Goal: Use online tool/utility: Use online tool/utility

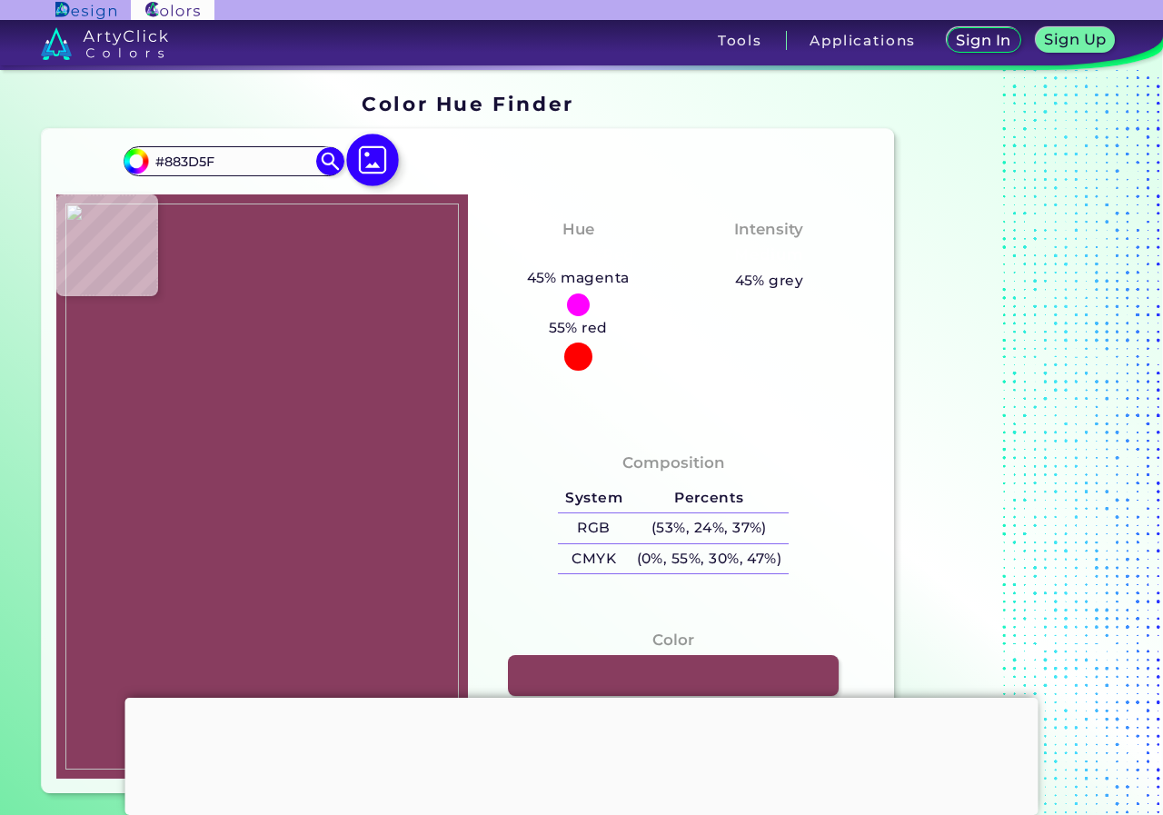
click at [388, 166] on img at bounding box center [372, 160] width 53 height 53
click at [0, 0] on input "file" at bounding box center [0, 0] width 0 height 0
drag, startPoint x: 270, startPoint y: 448, endPoint x: 279, endPoint y: 444, distance: 9.8
click at [271, 448] on img at bounding box center [261, 486] width 393 height 567
type input "#fee1b9"
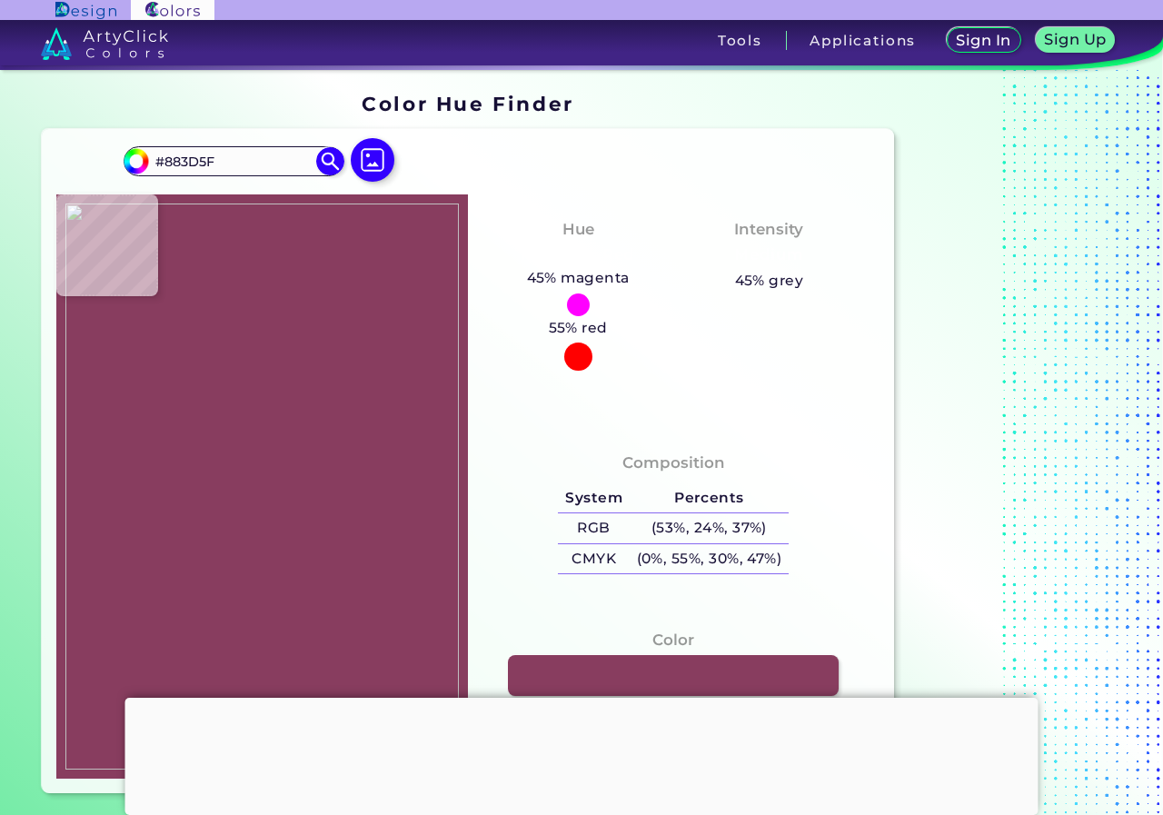
type input "#FEE1B9"
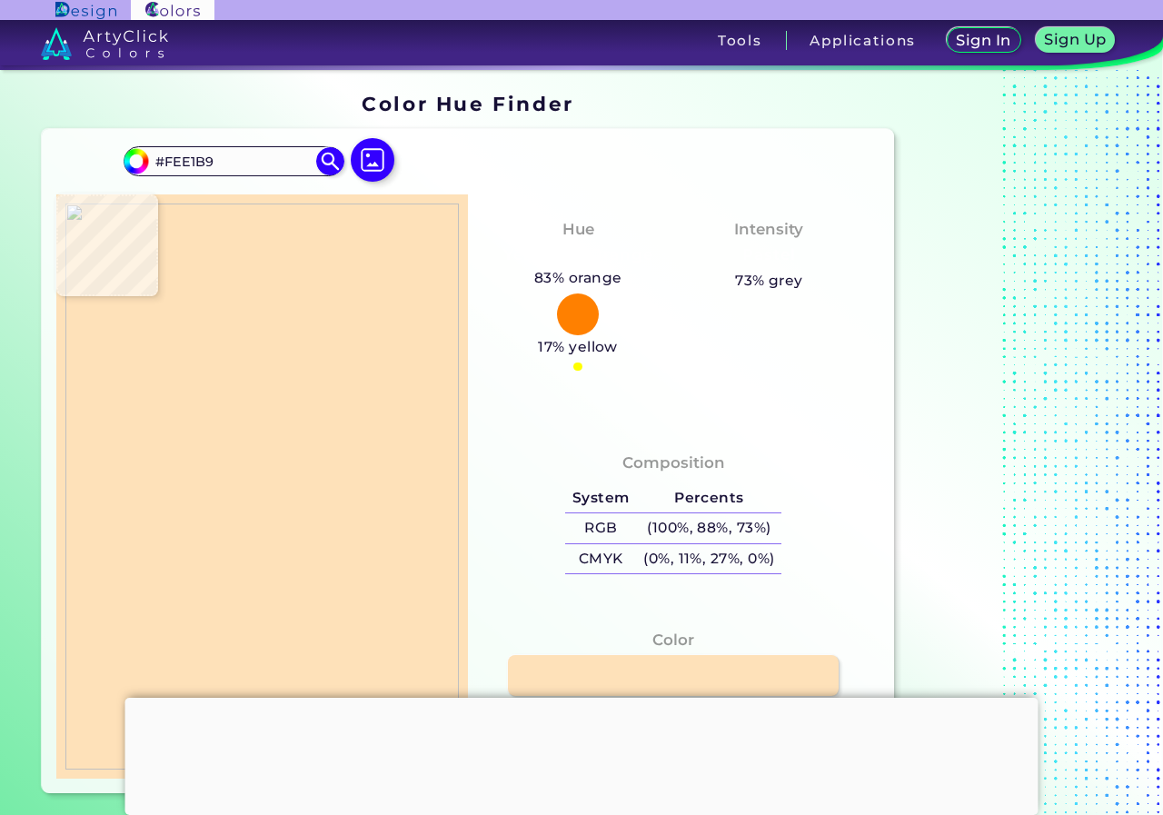
click at [283, 440] on img at bounding box center [261, 486] width 393 height 567
click at [274, 444] on img at bounding box center [261, 486] width 393 height 567
type input "#fcfcfc"
type input "#FCFCFC"
type input "#f7f7f7"
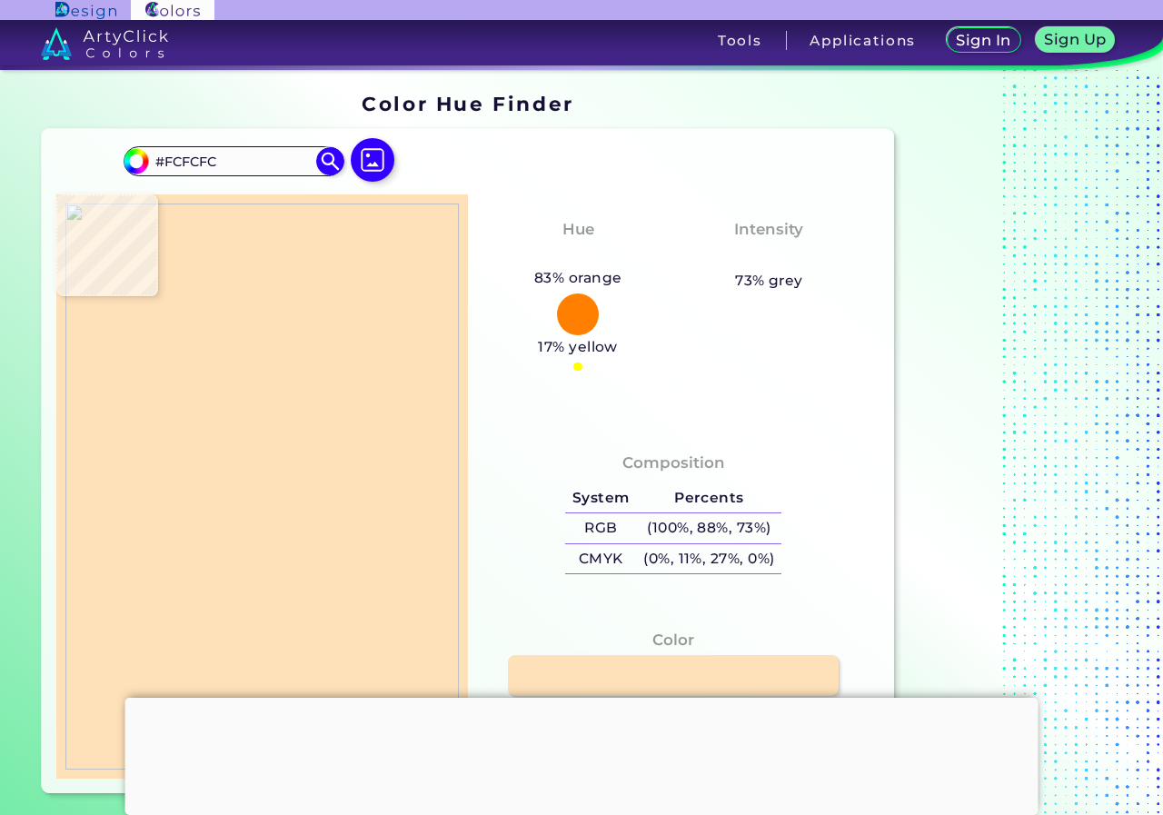
type input "#F7F7F7"
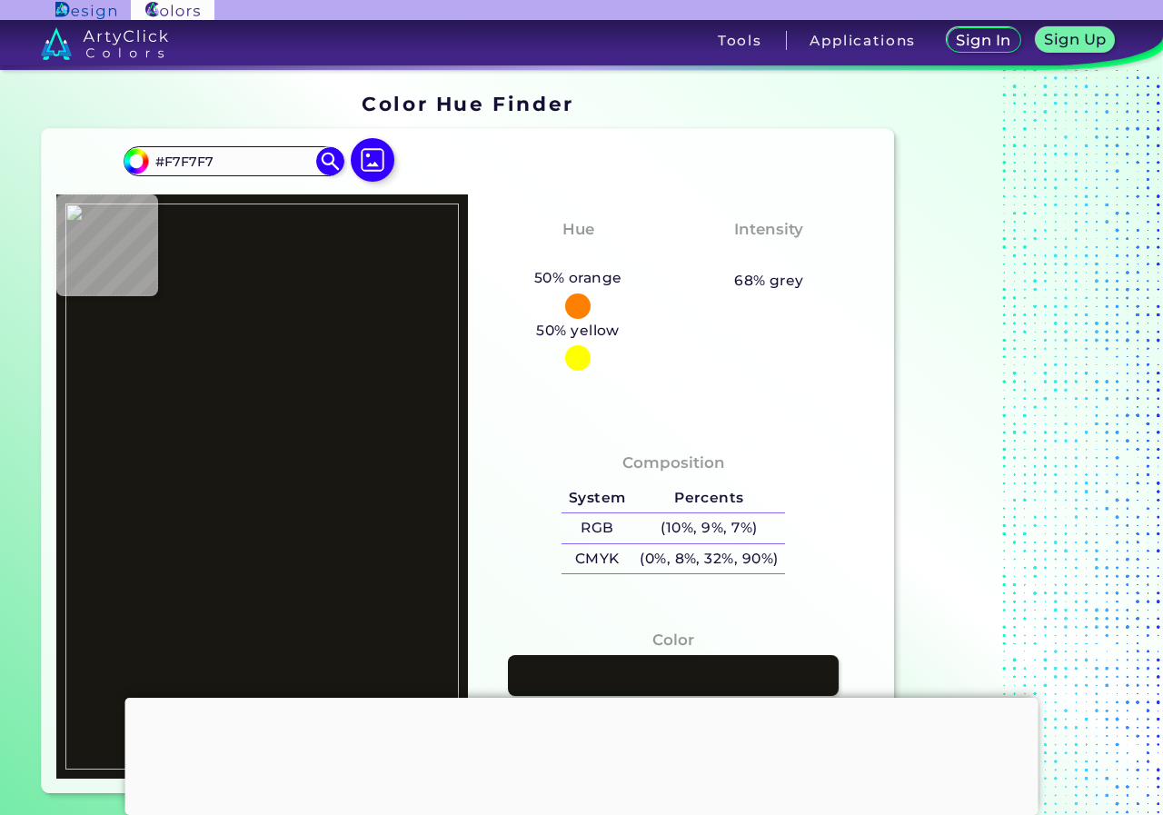
type input "#191711"
type input "#ffffff"
type input "#FFFFFF"
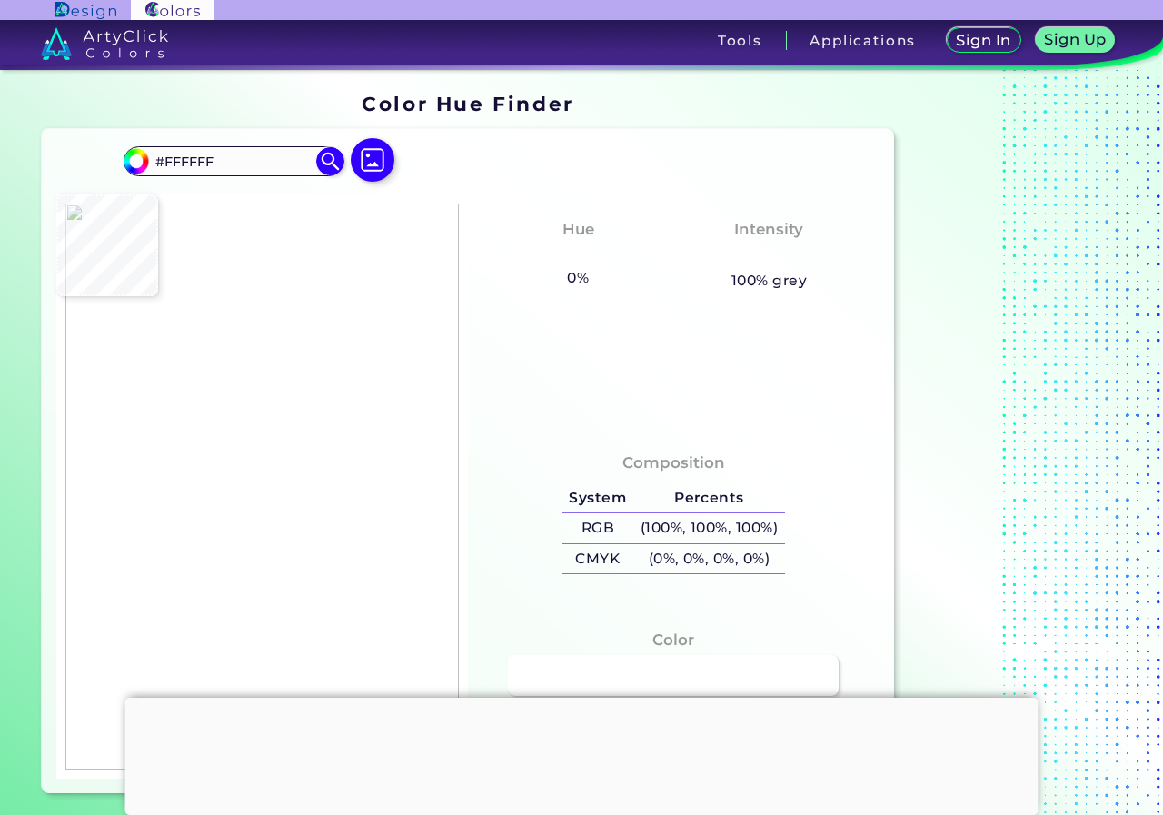
type input "#d6d9d9"
type input "#D6D9D9"
type input "#f490b0"
type input "#F490B0"
type input "#fde1b3"
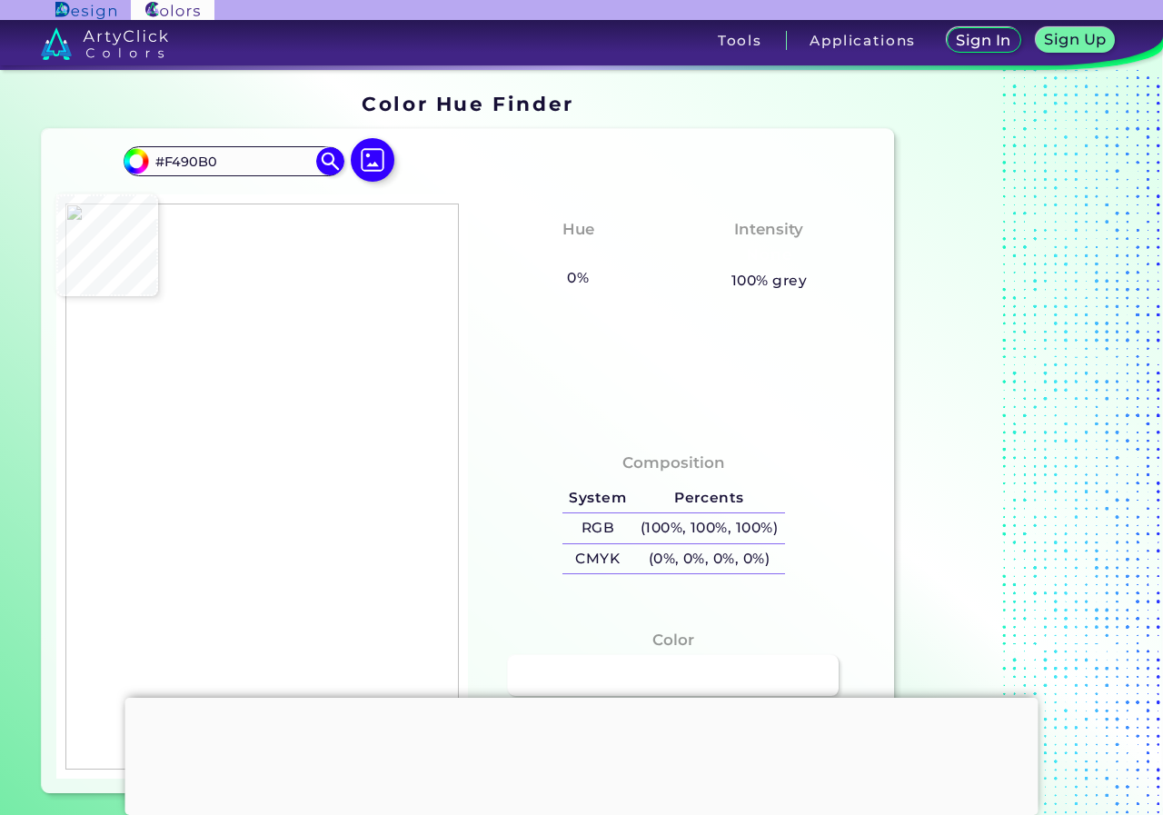
type input "#FDE1B3"
type input "#b7a18b"
type input "#B7A18B"
type input "#a08f7d"
type input "#A08F7D"
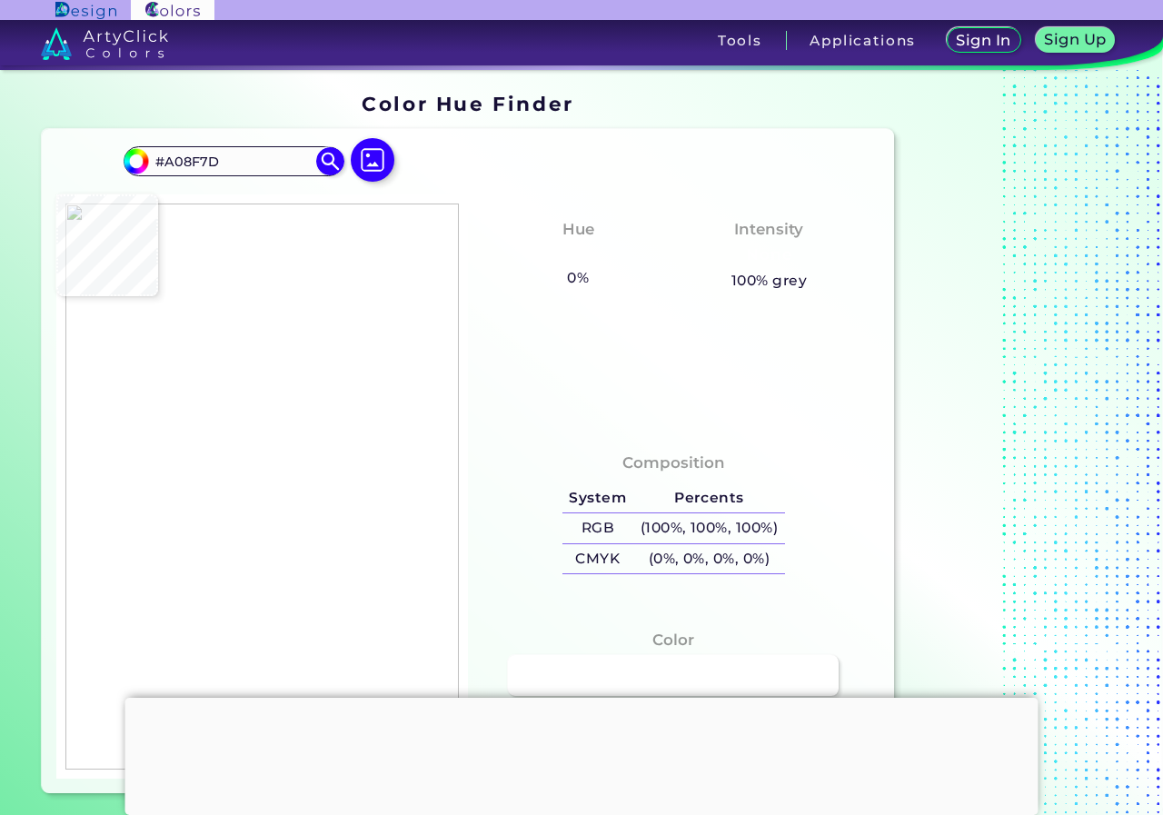
type input "#fde1b7"
type input "#FDE1B7"
type input "#fde1b8"
type input "#FDE1B8"
type input "#483c31"
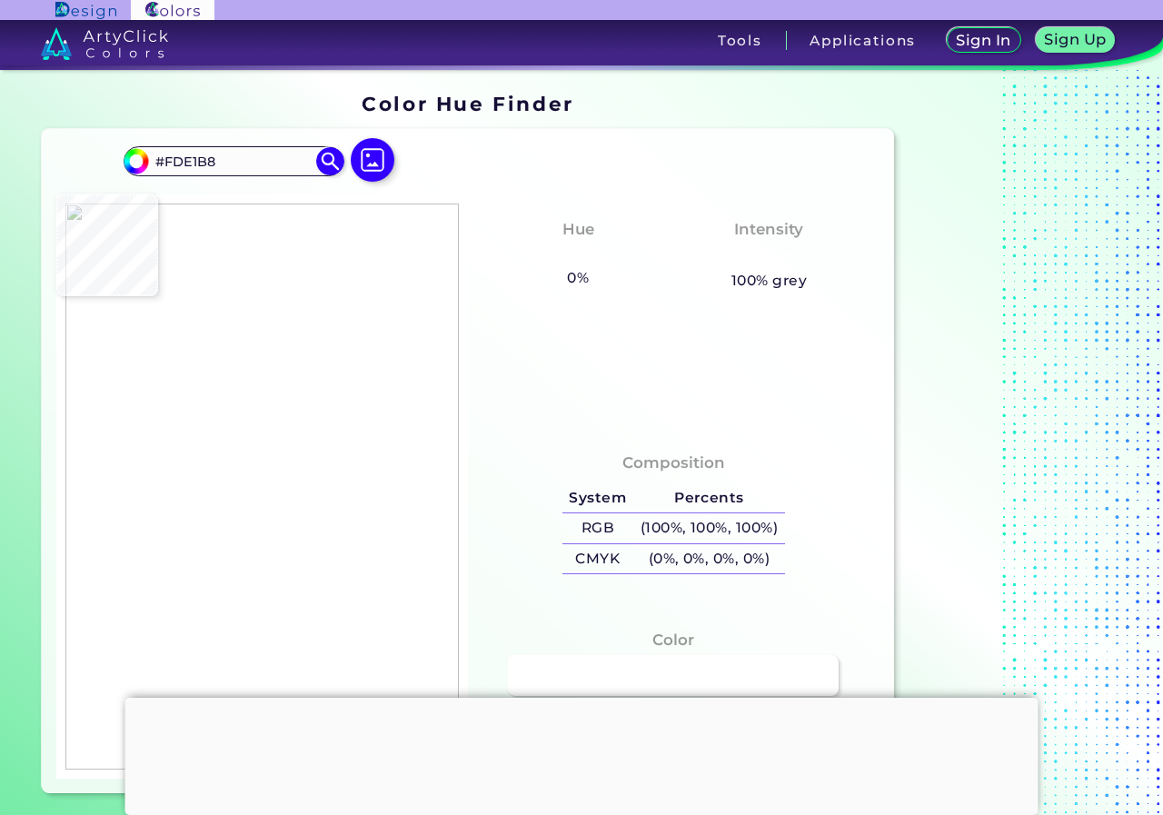
type input "#483C31"
type input "#f9fcfd"
type input "#F9FCFD"
type input "#030305"
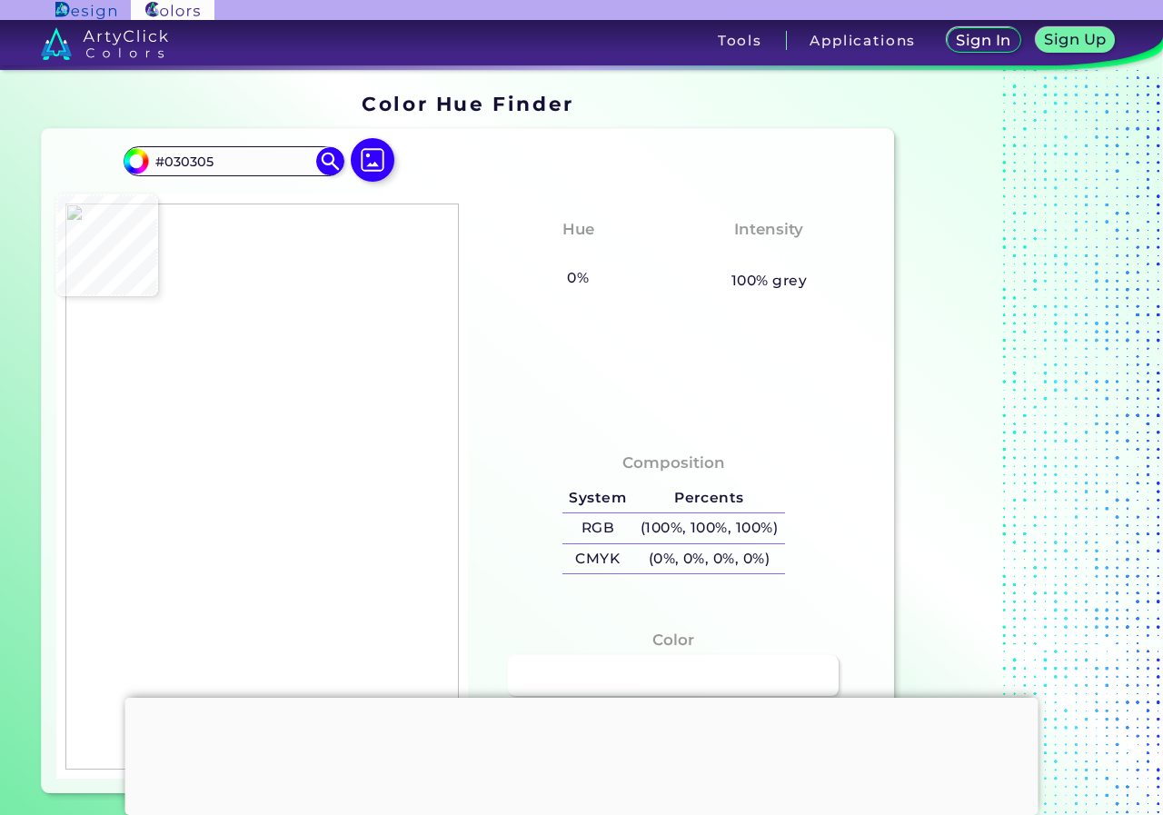
type input "#040102"
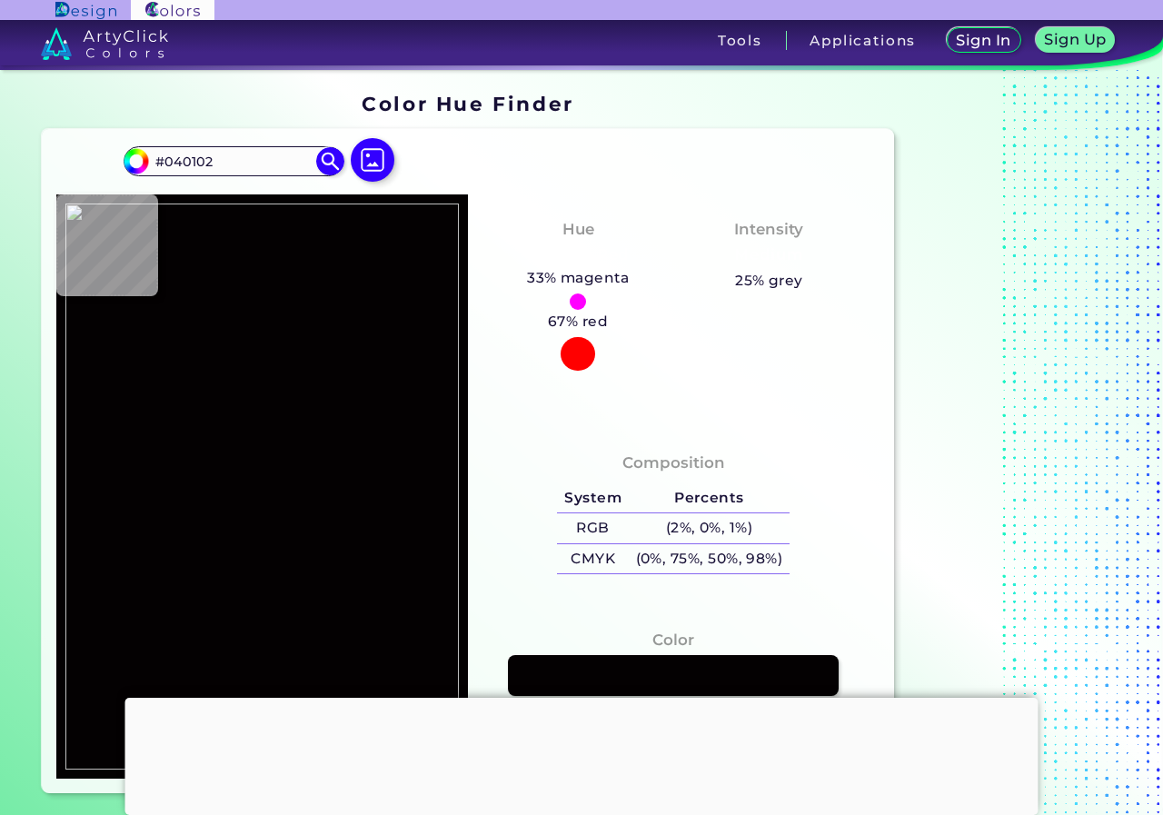
type input "#928570"
type input "#fce0b9"
type input "#FCE0B9"
type input "#f3deba"
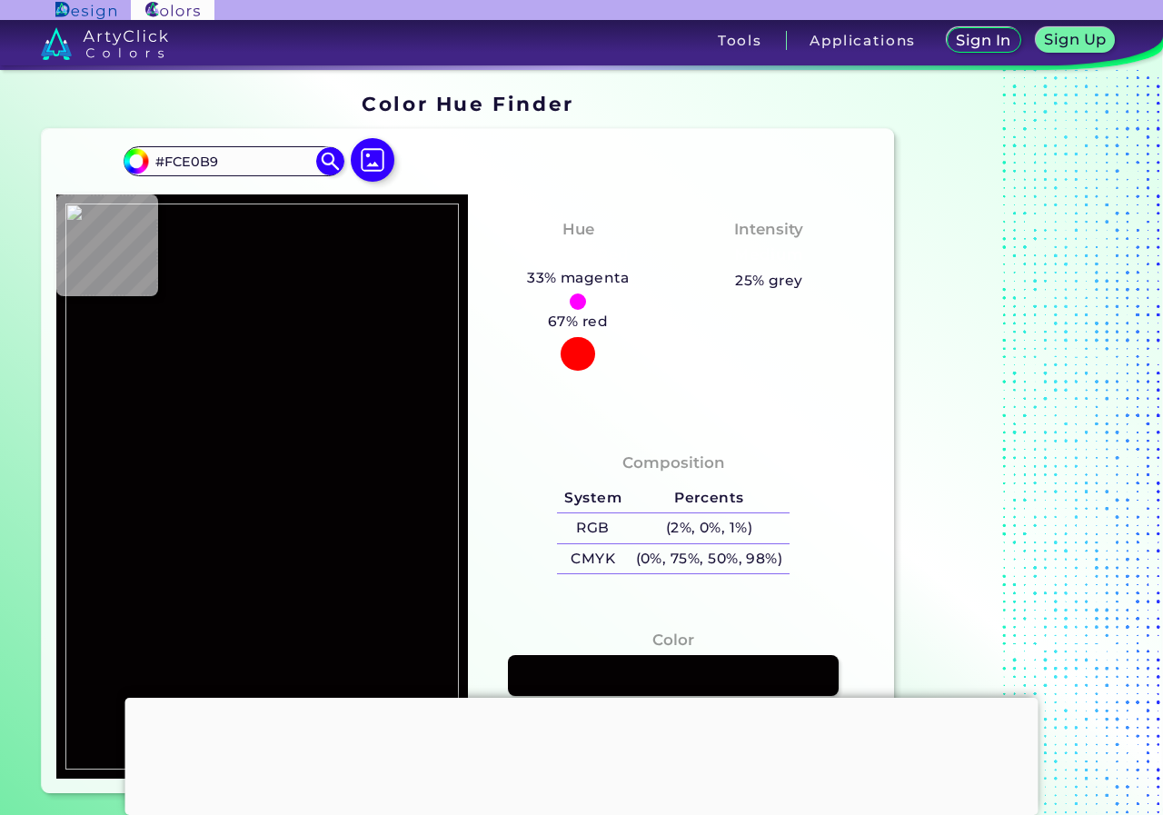
type input "#F3DEBA"
type input "#fbe0b8"
type input "#FBE0B8"
type input "#fee0b8"
type input "#FEE0B8"
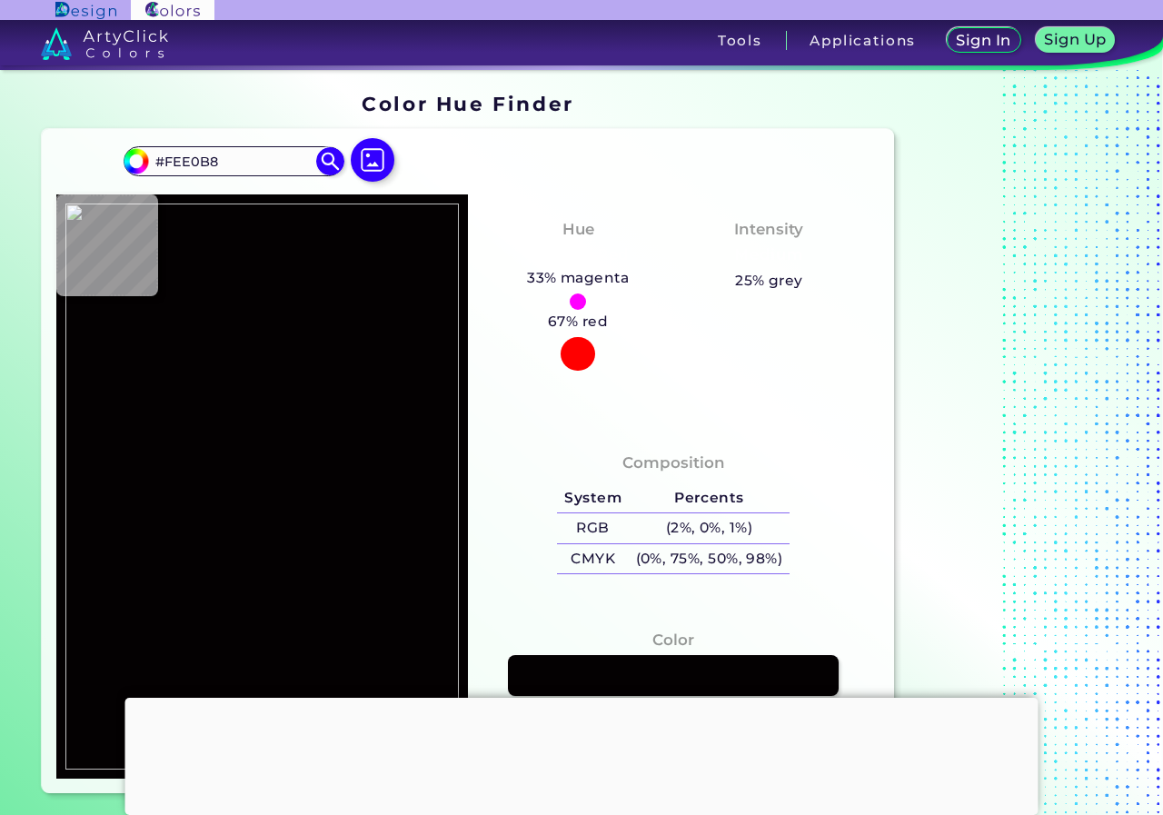
type input "#fde1b8"
type input "#FDE1B8"
type input "#fde1b9"
type input "#FDE1B9"
type input "#fee1b9"
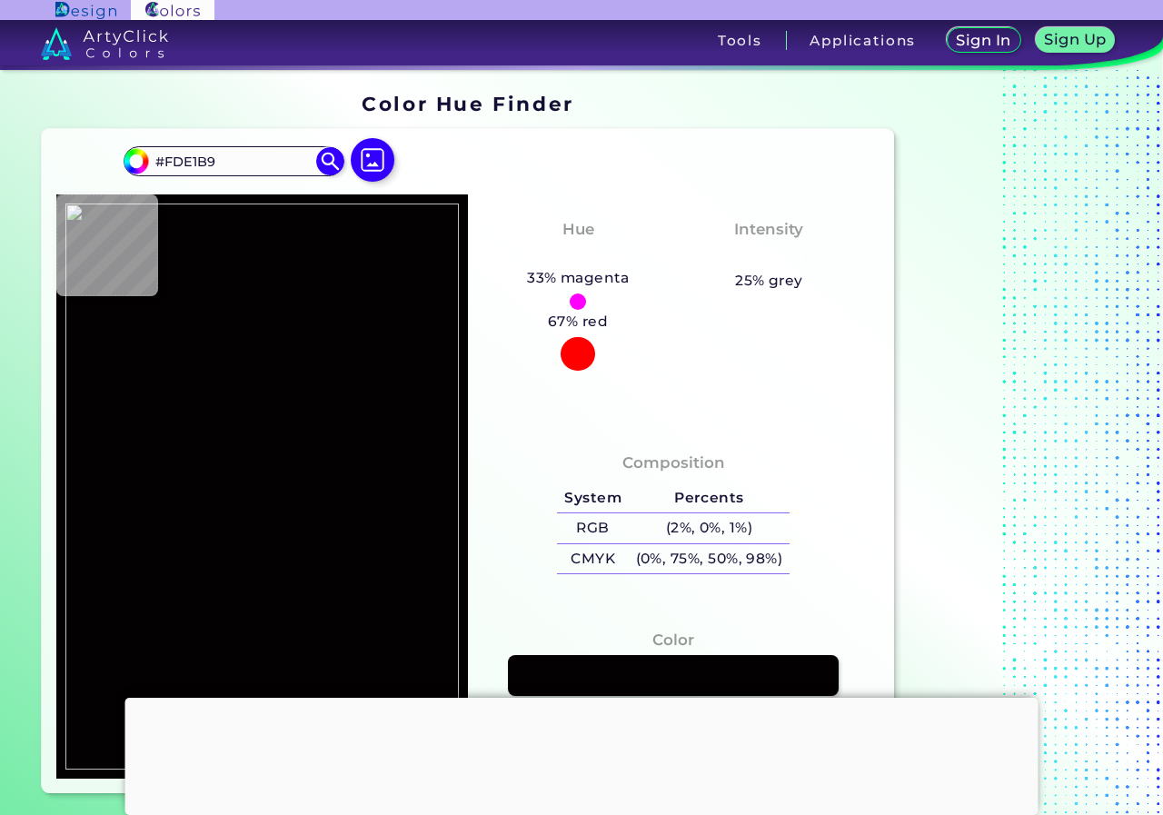
type input "#FEE1B9"
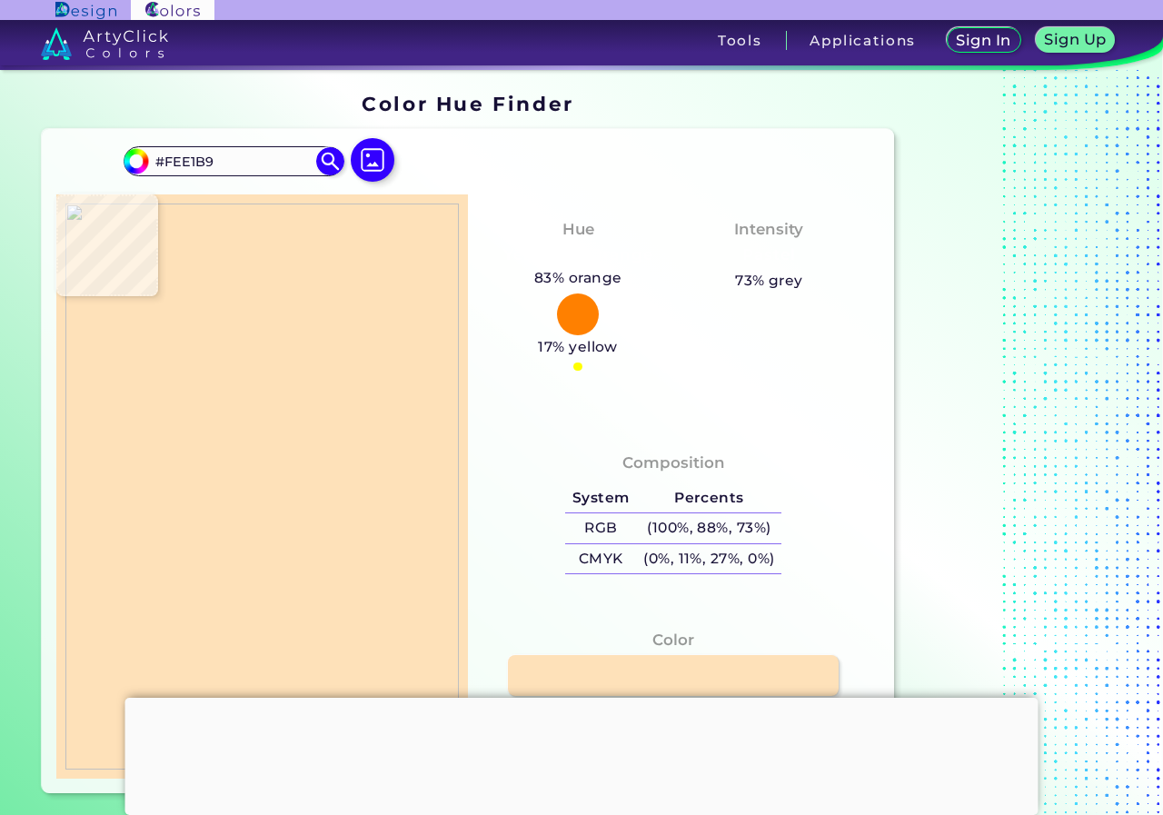
click at [273, 442] on img at bounding box center [261, 486] width 393 height 567
click at [650, 671] on link at bounding box center [673, 675] width 334 height 41
